Goal: Information Seeking & Learning: Learn about a topic

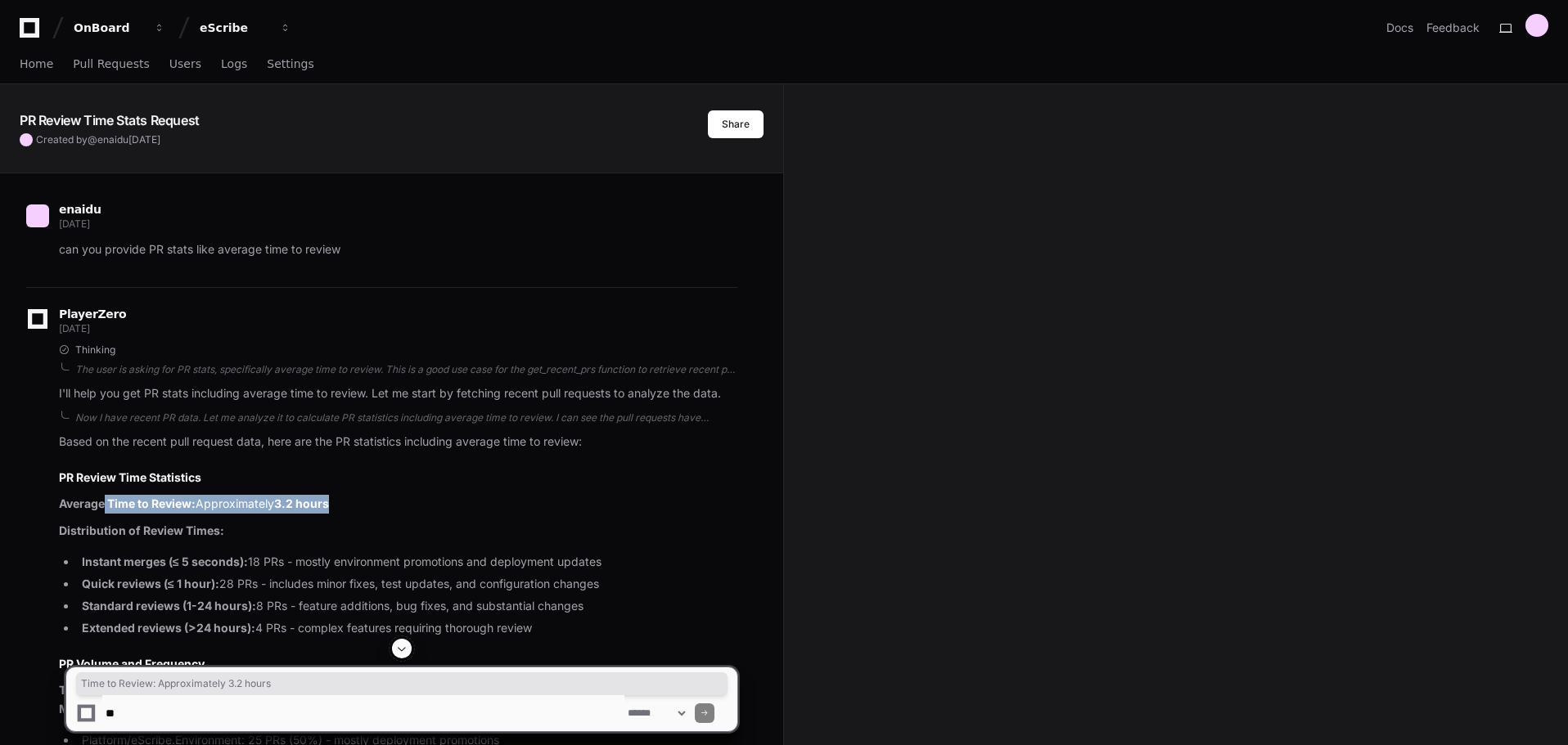
drag, startPoint x: 107, startPoint y: 499, endPoint x: 388, endPoint y: 501, distance: 281.0
click at [388, 501] on p "Average Time to Review: Approximately 3.2 hours" at bounding box center [397, 505] width 679 height 19
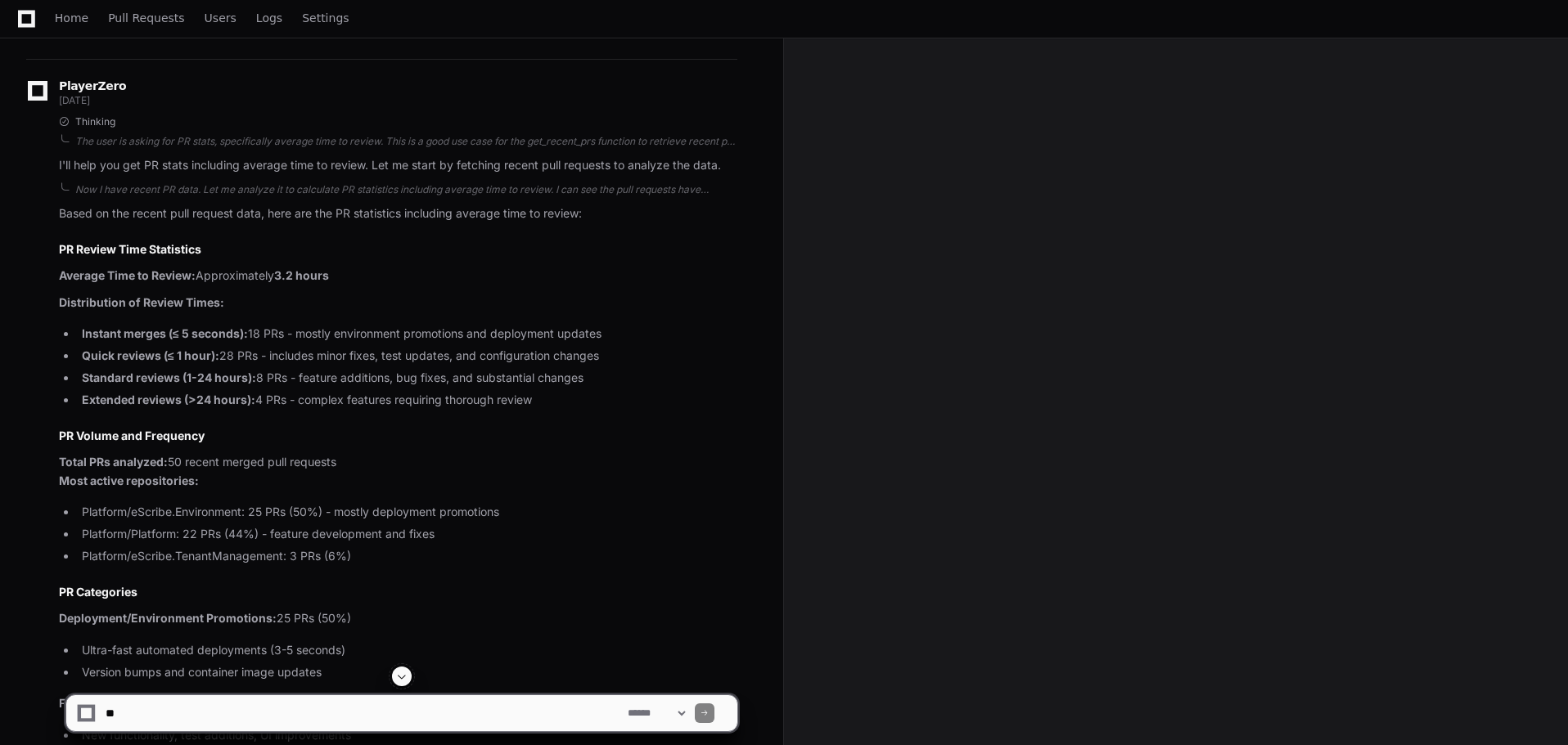
scroll to position [245, 0]
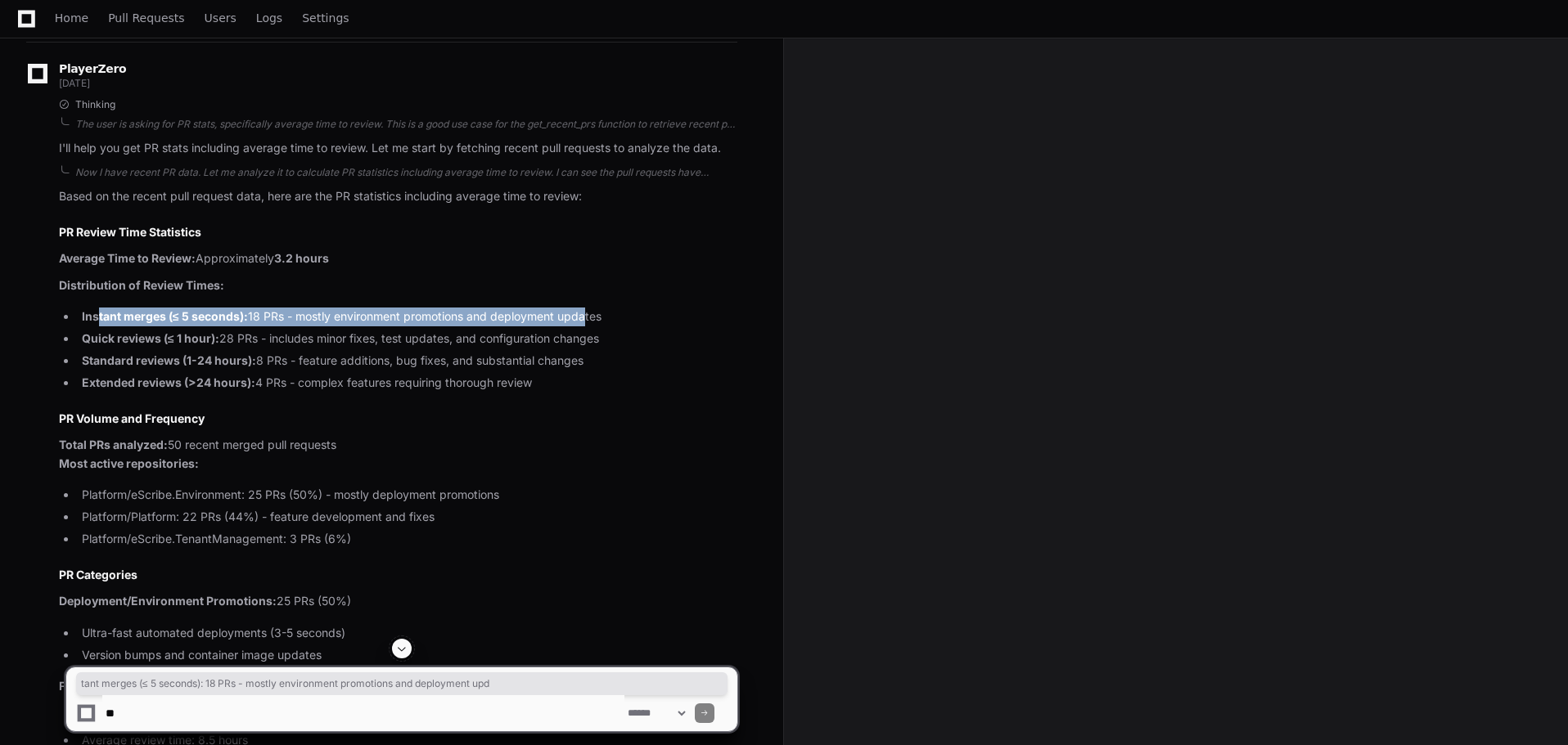
drag, startPoint x: 96, startPoint y: 317, endPoint x: 586, endPoint y: 319, distance: 490.0
click at [586, 319] on li "Instant merges (≤ 5 seconds): 18 PRs - mostly environment promotions and deploy…" at bounding box center [407, 317] width 660 height 19
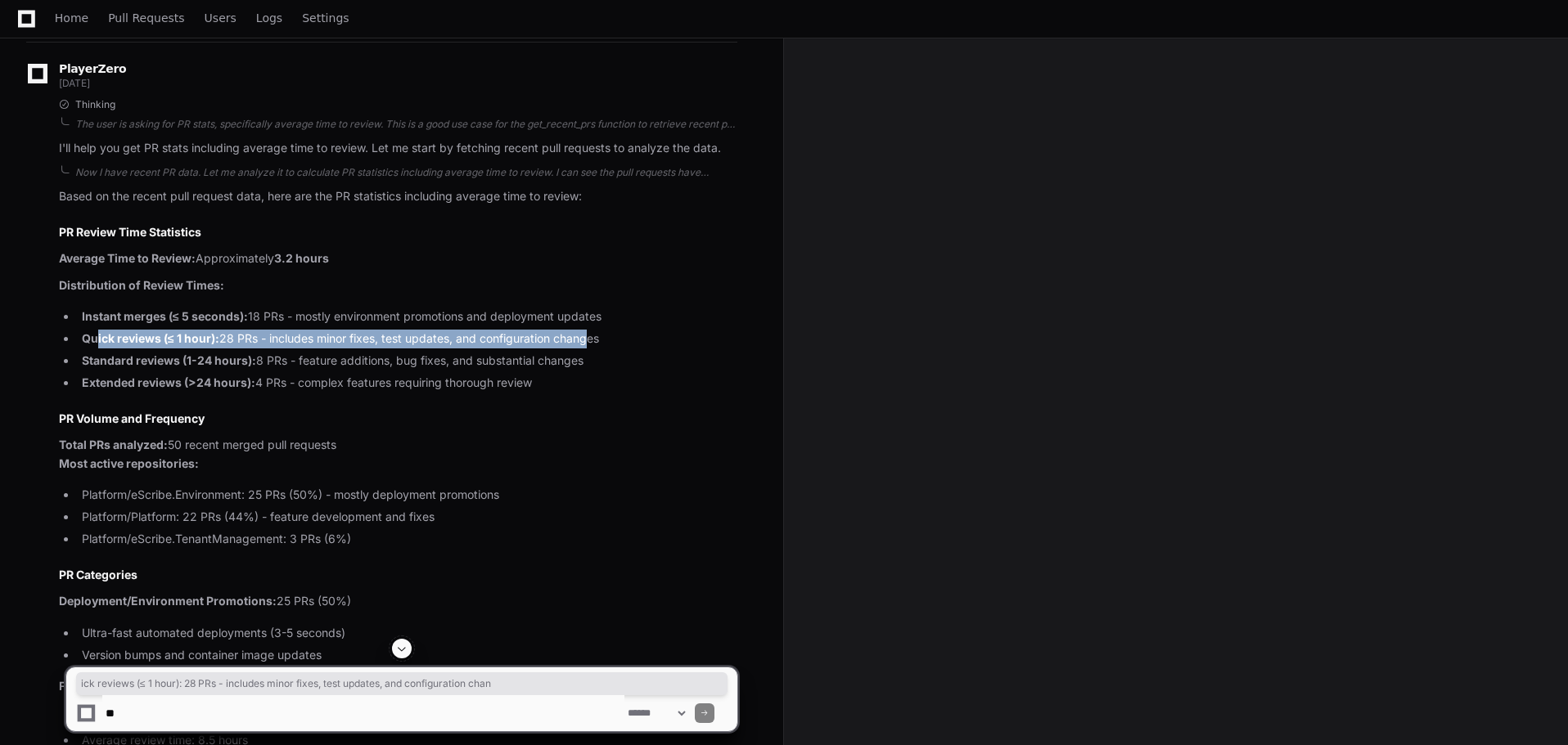
drag, startPoint x: 99, startPoint y: 340, endPoint x: 589, endPoint y: 340, distance: 490.0
click at [589, 340] on li "Quick reviews (≤ 1 hour): 28 PRs - includes minor fixes, test updates, and conf…" at bounding box center [407, 340] width 660 height 19
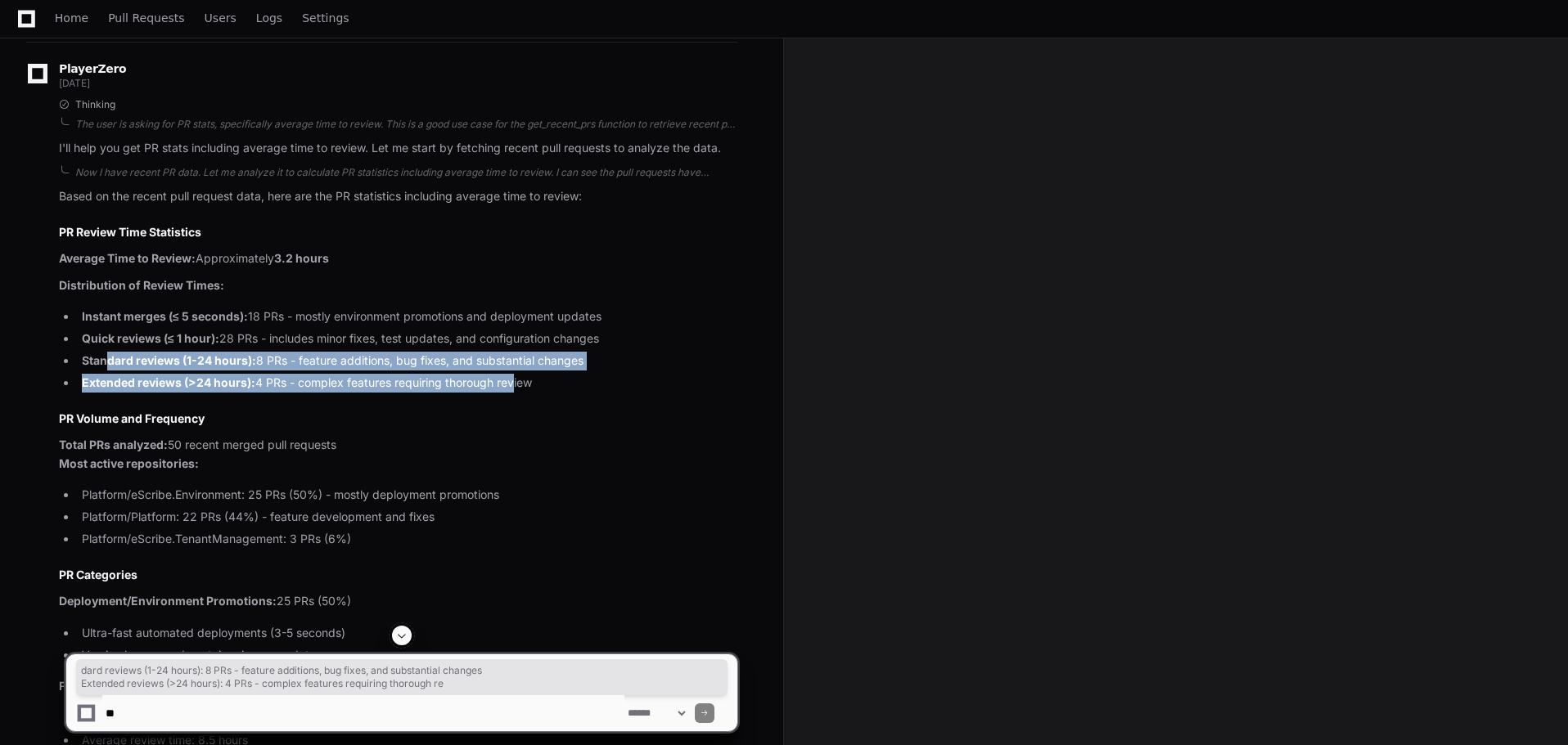
drag, startPoint x: 110, startPoint y: 358, endPoint x: 515, endPoint y: 373, distance: 405.3
click at [515, 373] on ul "Instant merges (≤ 5 seconds): 18 PRs - mostly environment promotions and deploy…" at bounding box center [397, 349] width 679 height 84
click at [160, 378] on strong "Extended reviews (>24 hours):" at bounding box center [169, 383] width 174 height 14
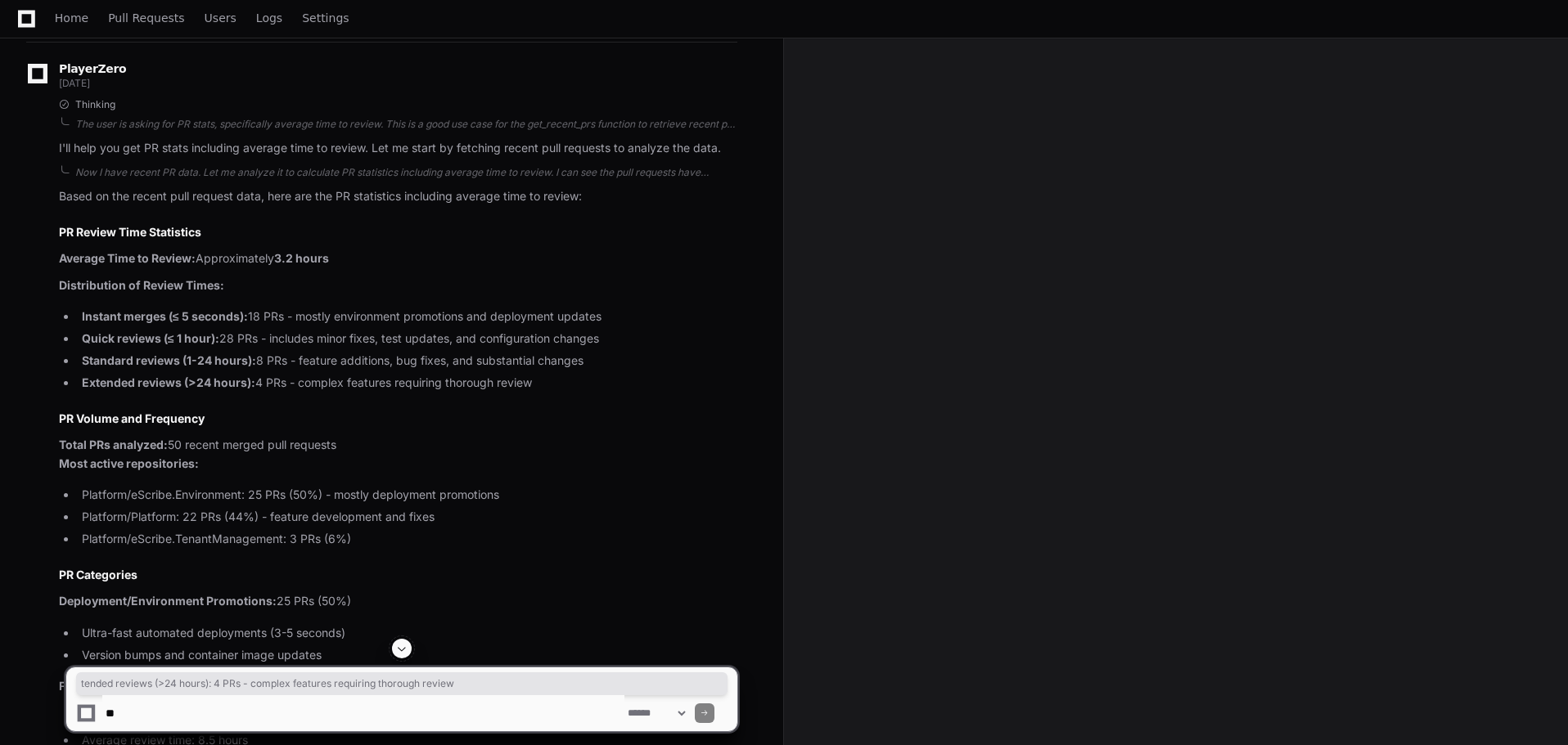
drag, startPoint x: 97, startPoint y: 386, endPoint x: 540, endPoint y: 388, distance: 443.0
click at [540, 388] on li "Extended reviews (>24 hours): 4 PRs - complex features requiring thorough review" at bounding box center [407, 383] width 660 height 19
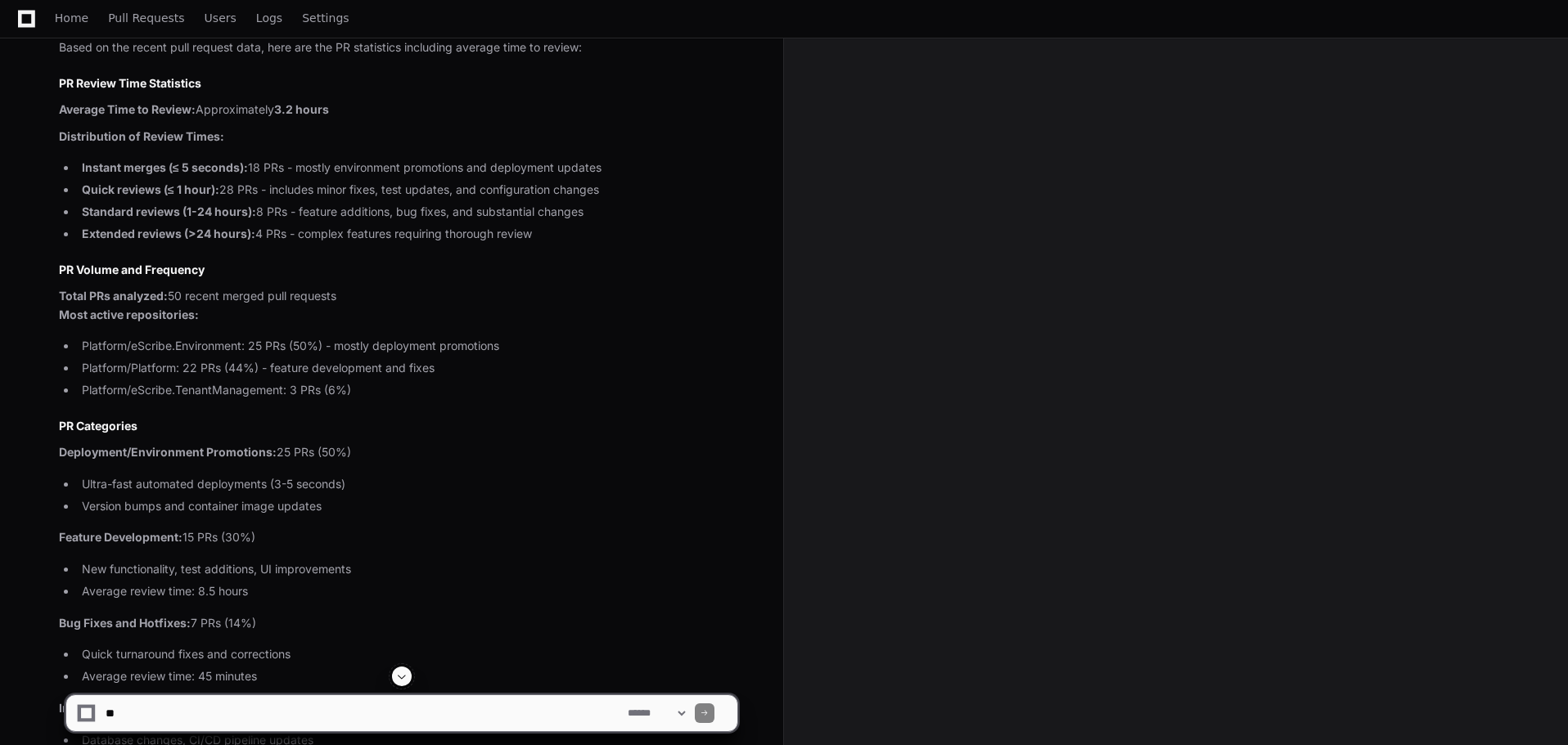
scroll to position [409, 0]
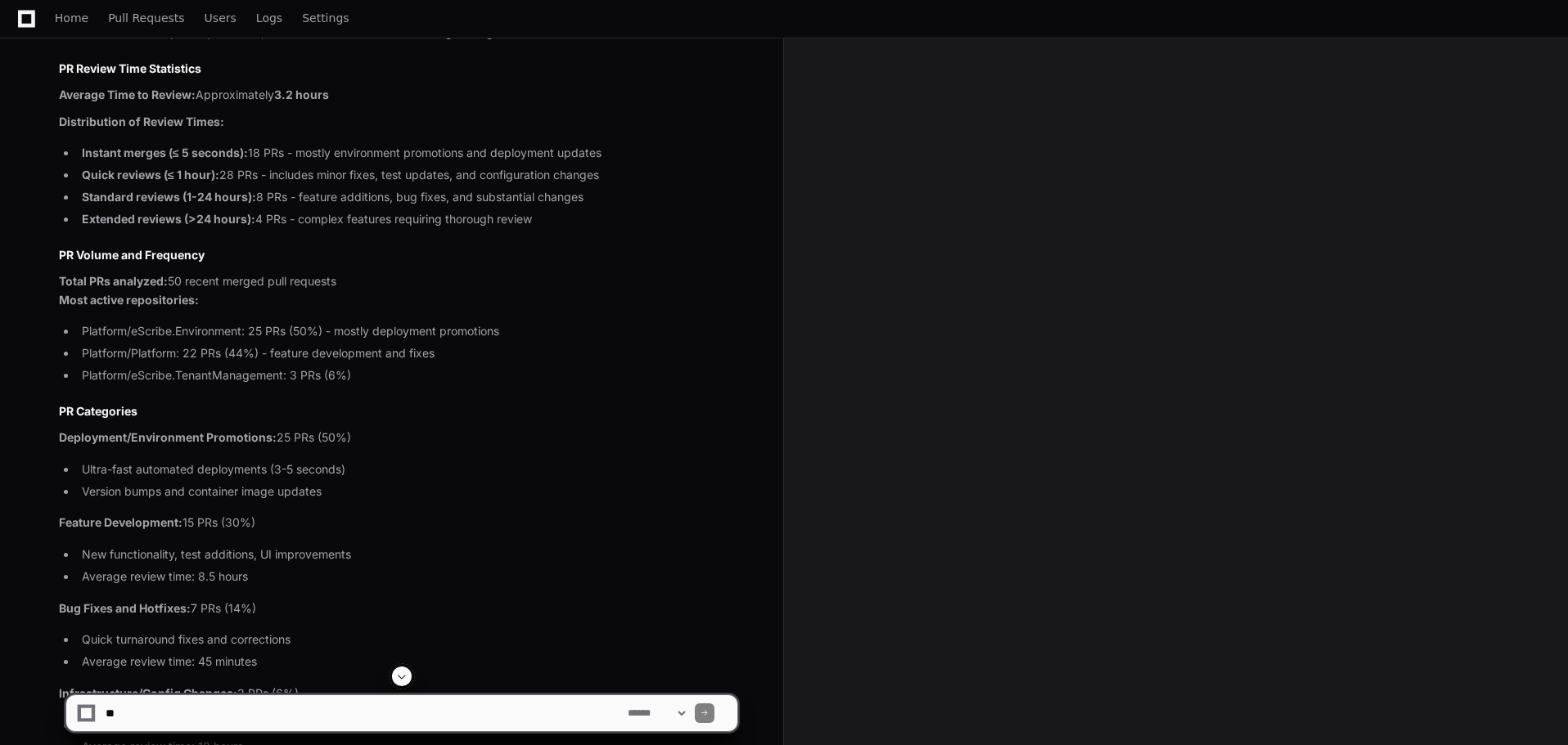
drag, startPoint x: 94, startPoint y: 284, endPoint x: 458, endPoint y: 288, distance: 364.0
click at [458, 288] on p "Total PRs analyzed: 50 recent merged pull requests Most active repositories:" at bounding box center [397, 291] width 679 height 38
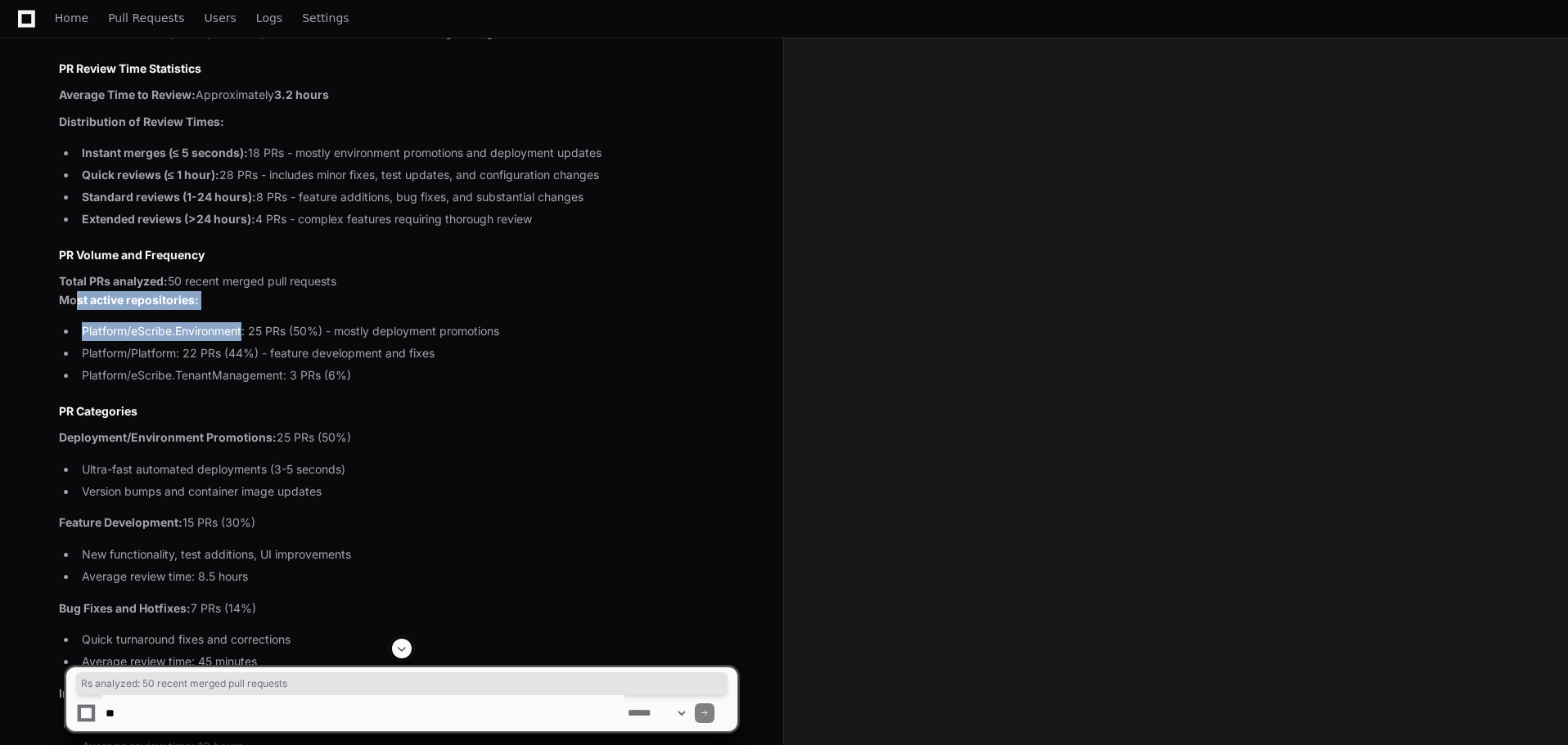
drag, startPoint x: 78, startPoint y: 302, endPoint x: 394, endPoint y: 322, distance: 316.6
click at [394, 322] on article "Based on the recent pull request data, here are the PR statistics including ave…" at bounding box center [397, 479] width 679 height 912
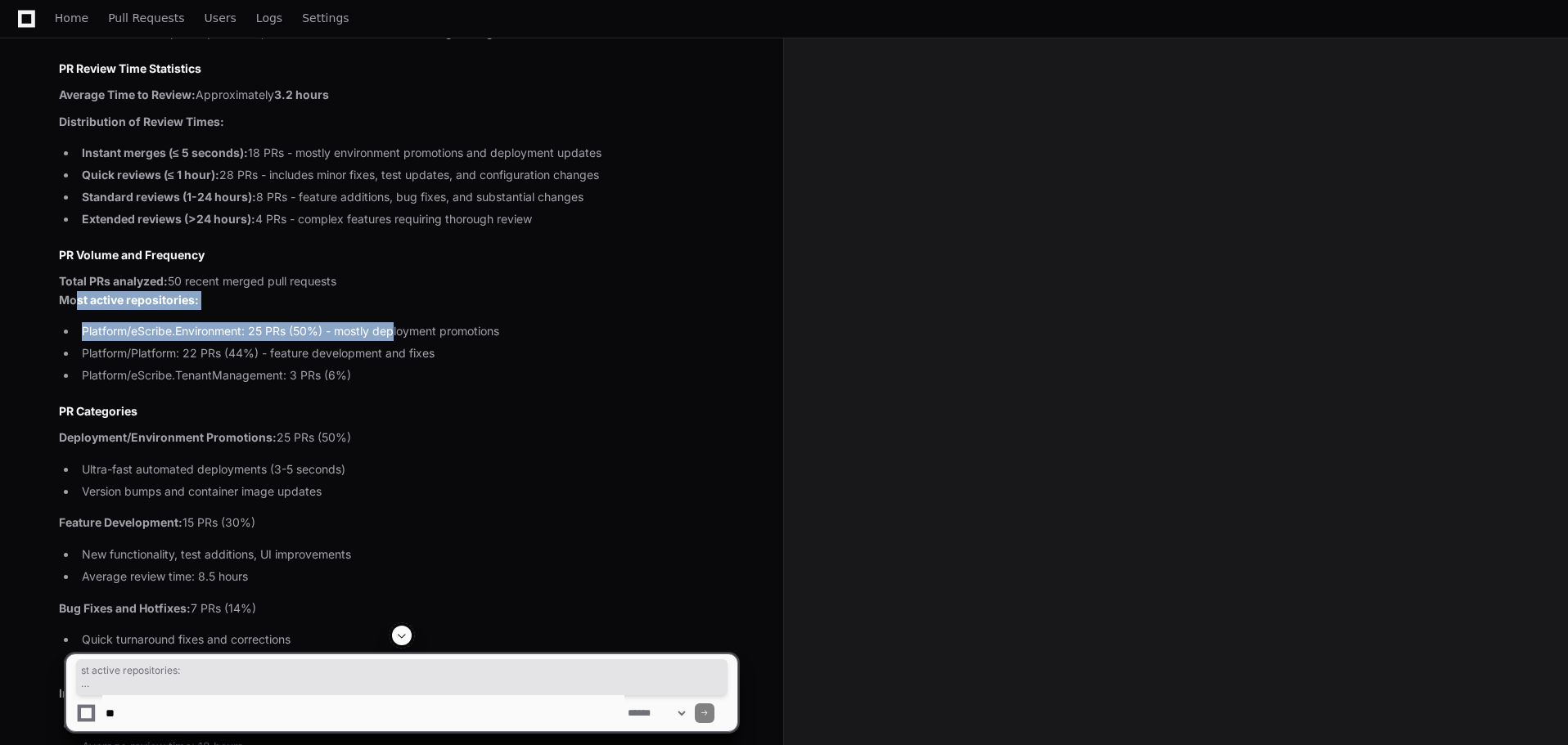
click at [136, 330] on li "Platform/eScribe.Environment: 25 PRs (50%) - mostly deployment promotions" at bounding box center [407, 332] width 660 height 19
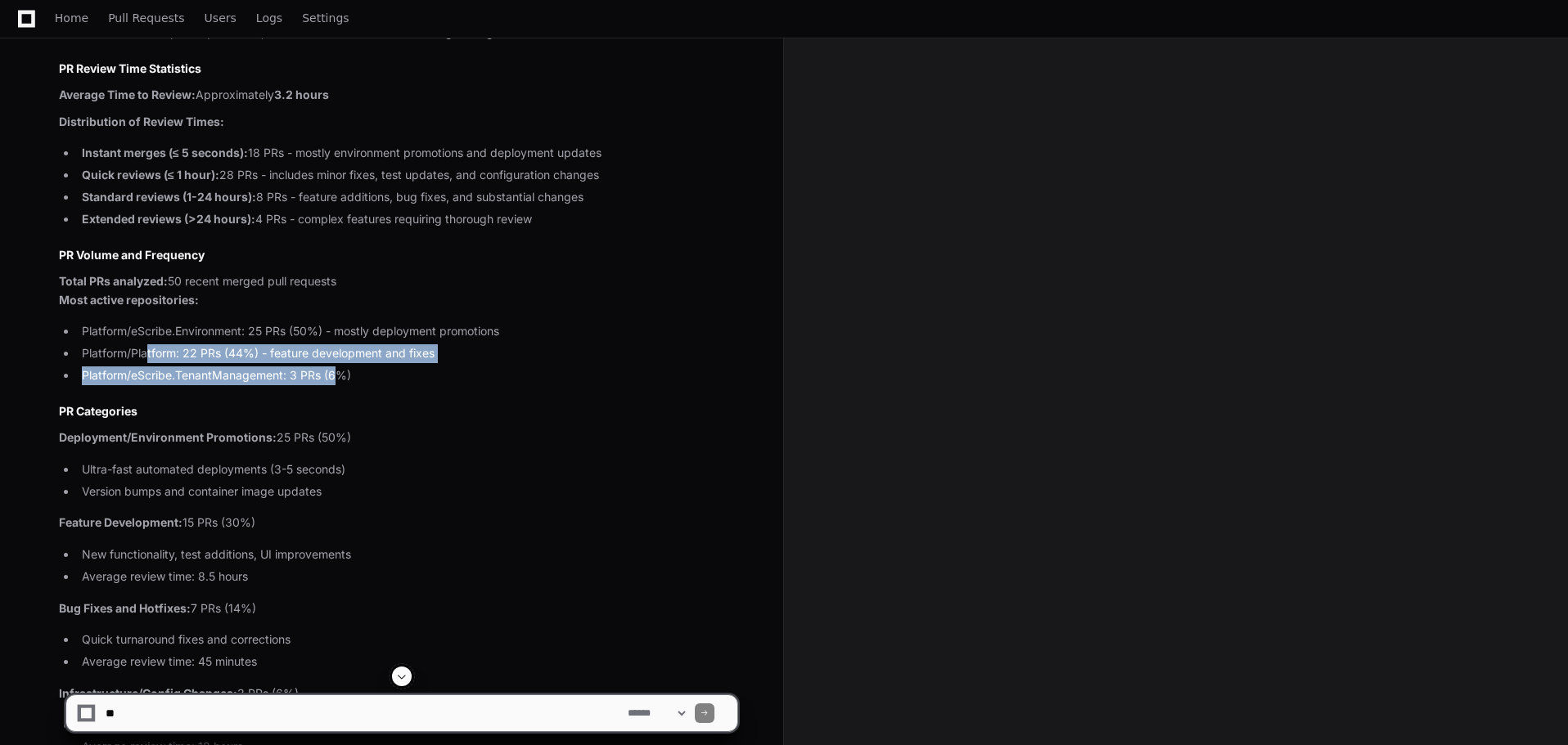
drag, startPoint x: 146, startPoint y: 362, endPoint x: 559, endPoint y: 394, distance: 414.2
click at [544, 393] on article "Based on the recent pull request data, here are the PR statistics including ave…" at bounding box center [397, 479] width 679 height 912
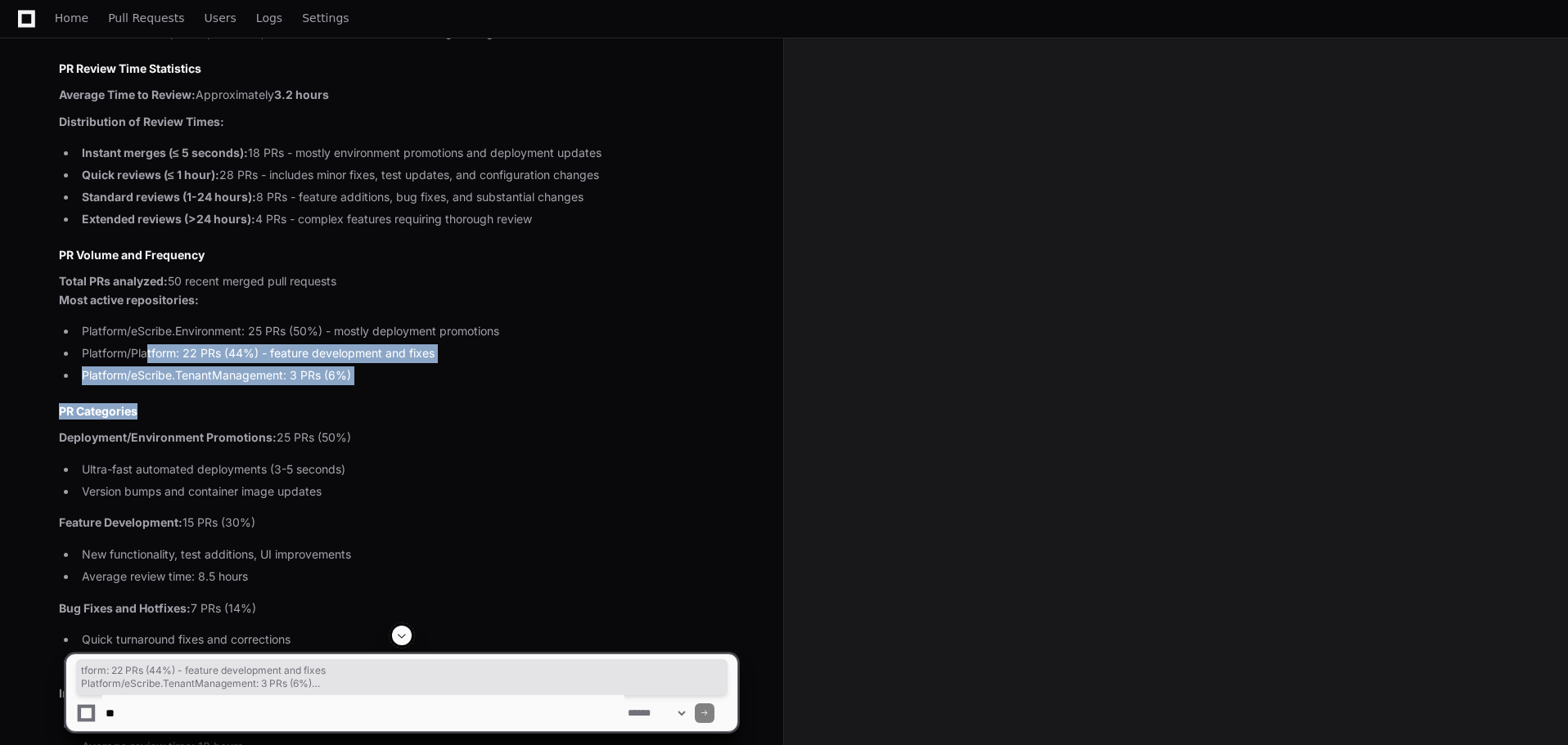
click at [563, 395] on article "Based on the recent pull request data, here are the PR statistics including ave…" at bounding box center [397, 479] width 679 height 912
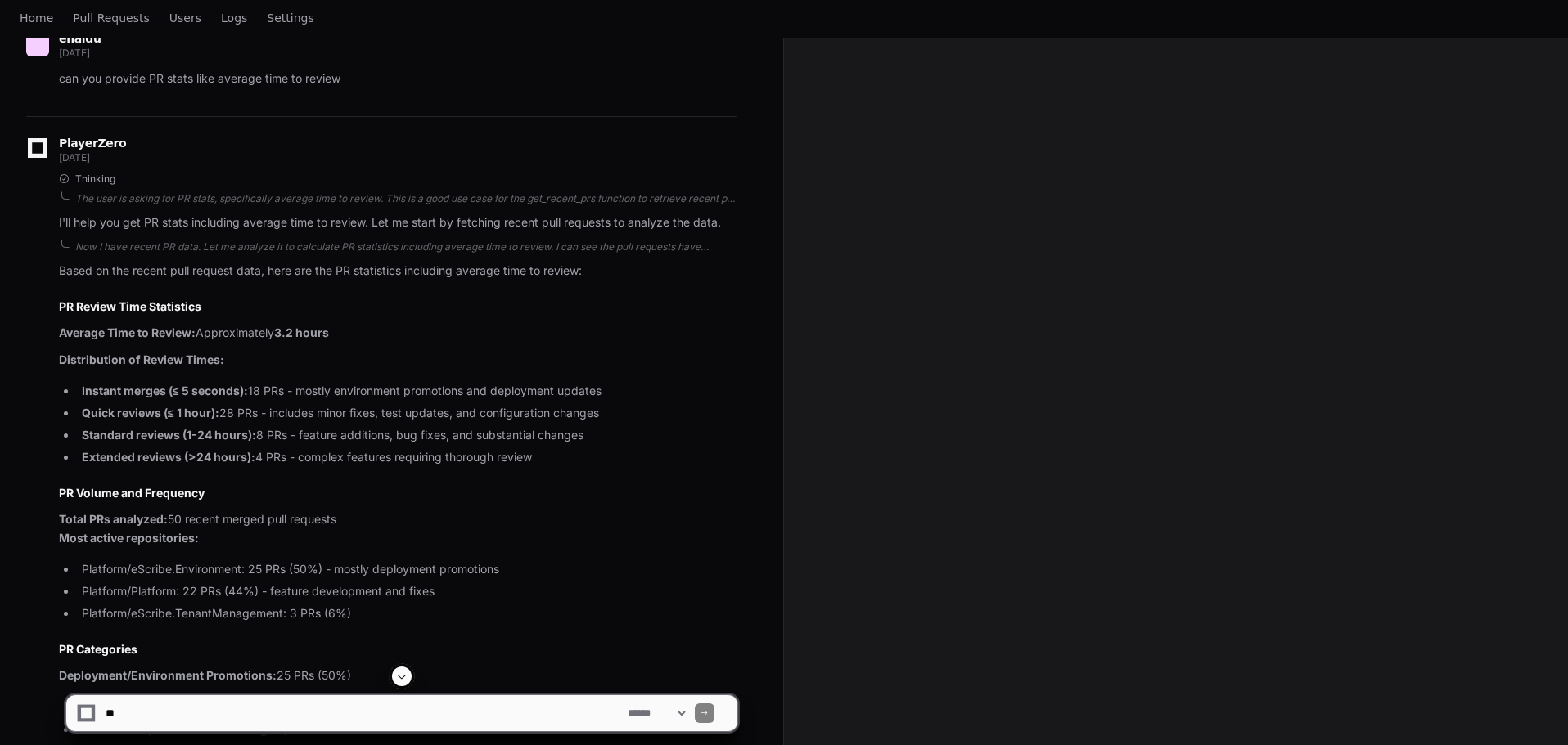
scroll to position [0, 0]
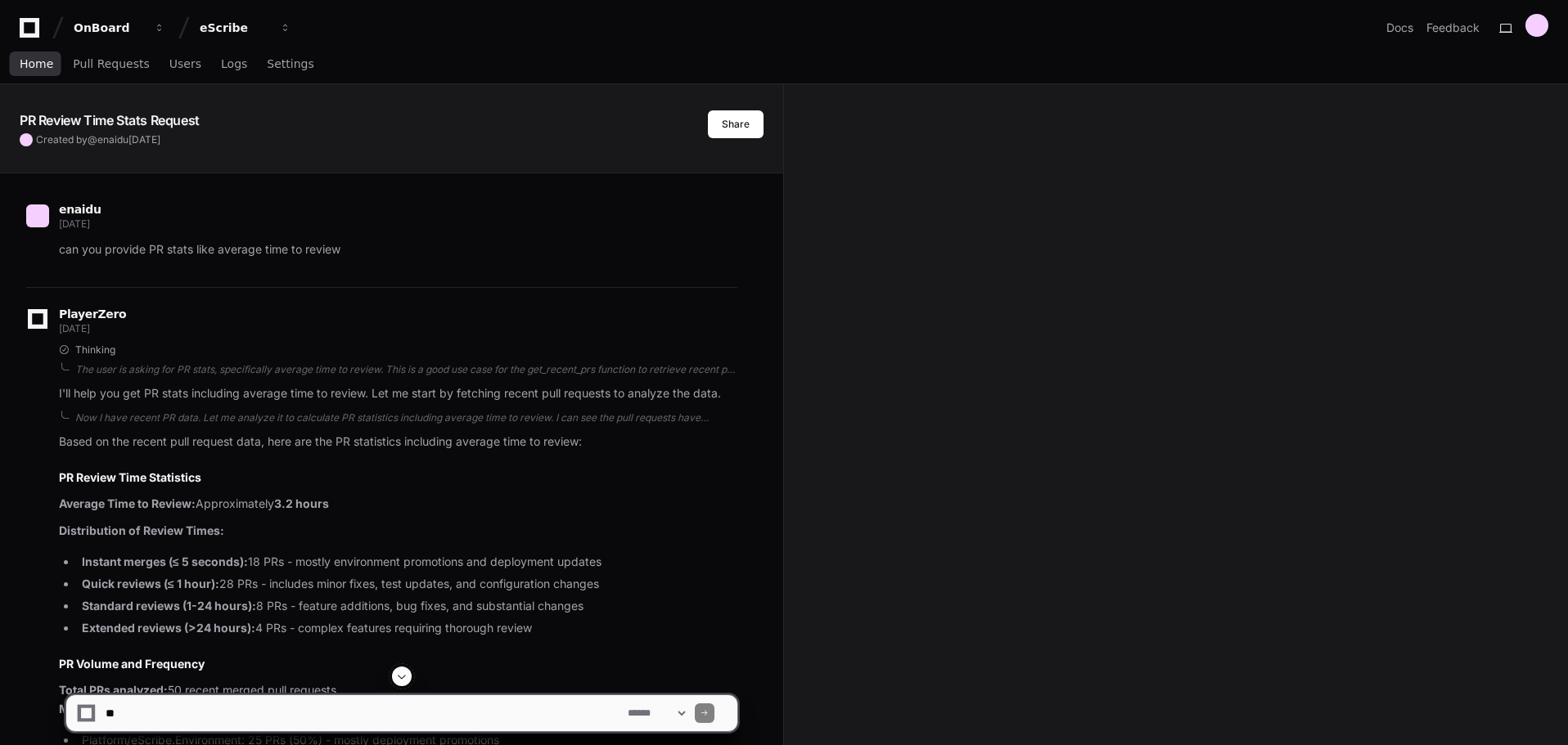
click at [37, 72] on link "Home" at bounding box center [36, 64] width 33 height 38
click at [25, 67] on span "Home" at bounding box center [36, 63] width 33 height 10
click at [30, 31] on icon at bounding box center [29, 28] width 32 height 19
click at [100, 69] on span "Pull Requests" at bounding box center [110, 63] width 76 height 10
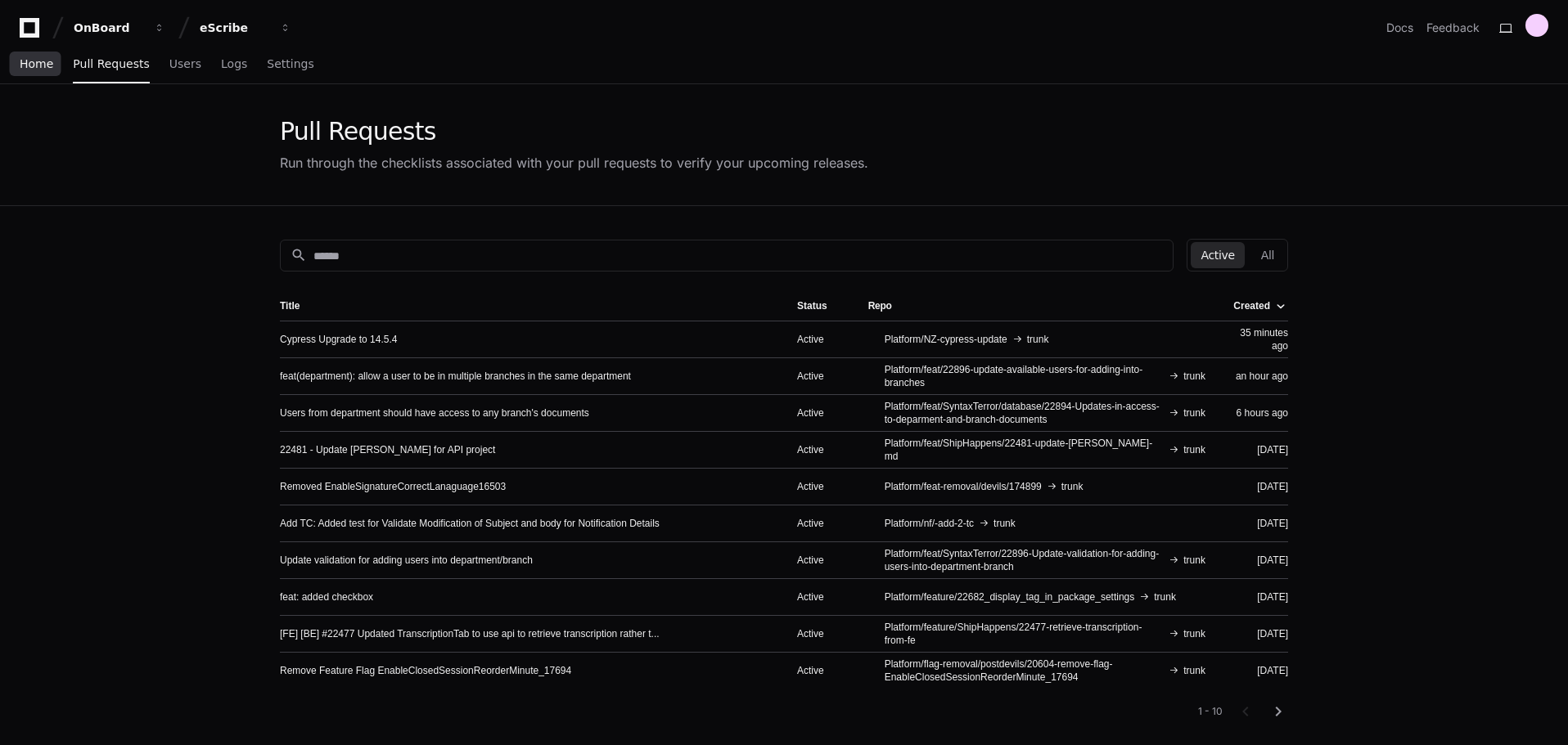
click at [29, 66] on span "Home" at bounding box center [36, 63] width 33 height 10
